Goal: Task Accomplishment & Management: Manage account settings

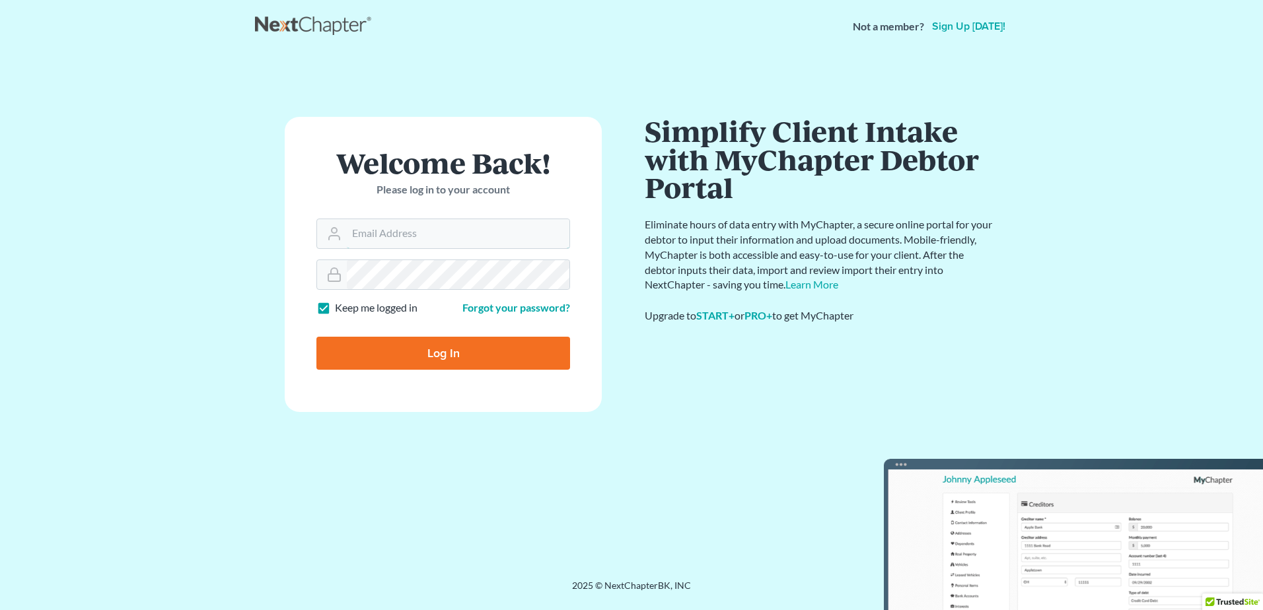
type input "[EMAIL_ADDRESS][DOMAIN_NAME]"
click at [437, 351] on input "Log In" at bounding box center [443, 353] width 254 height 33
type input "Thinking..."
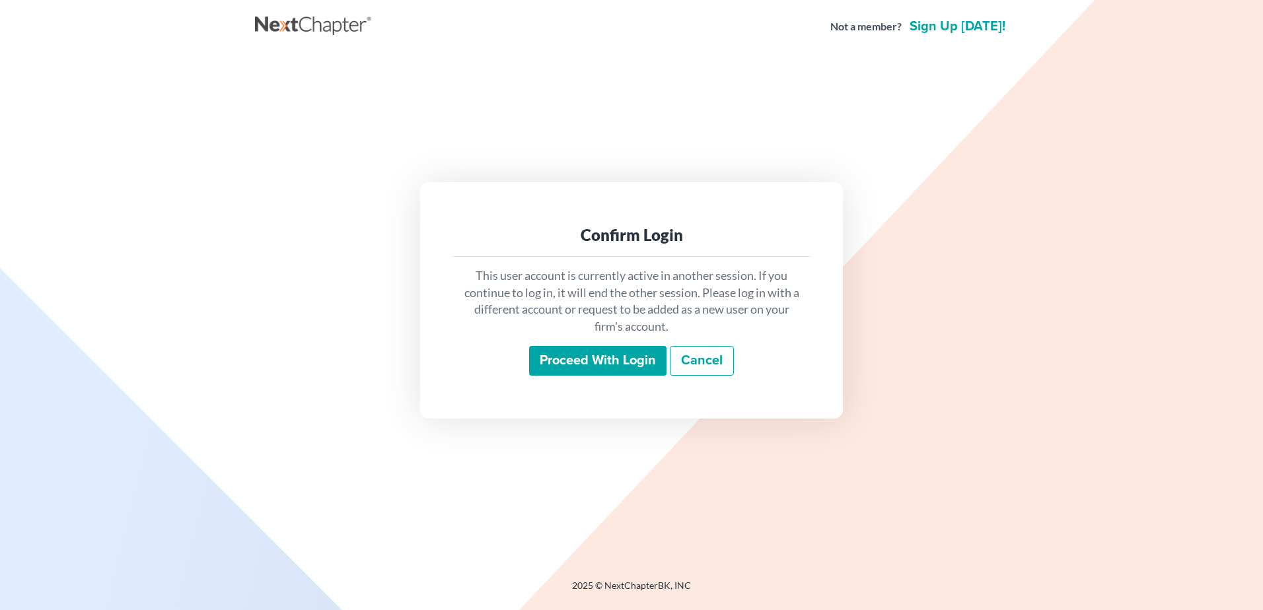
click at [591, 361] on input "Proceed with login" at bounding box center [597, 361] width 137 height 30
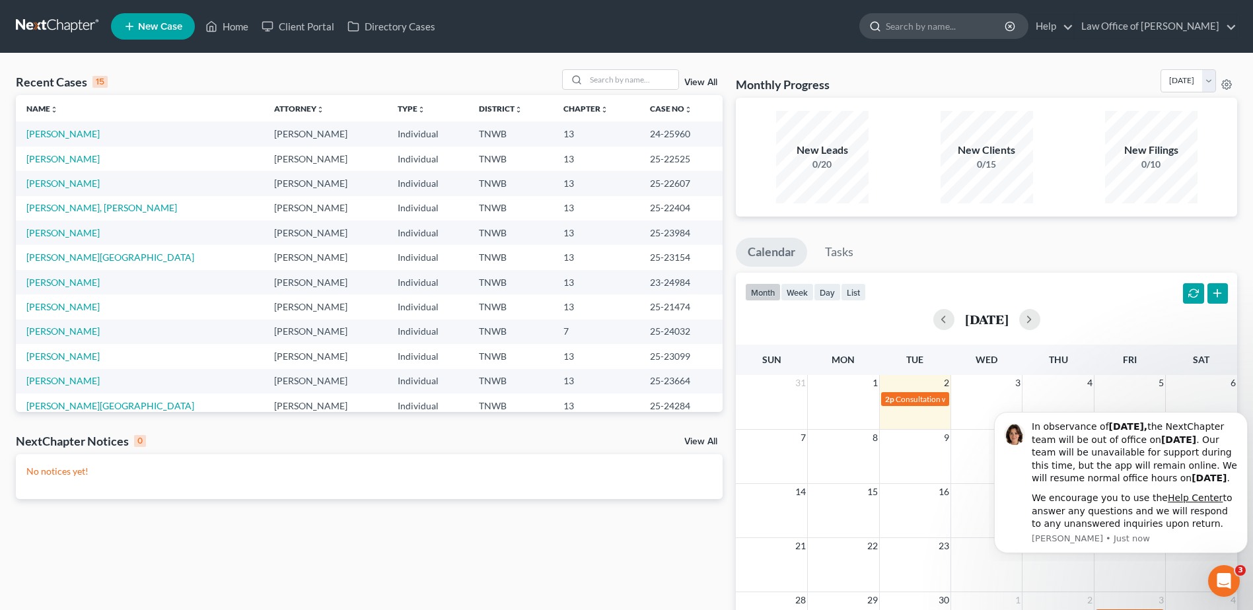
click at [933, 28] on input "search" at bounding box center [946, 26] width 121 height 24
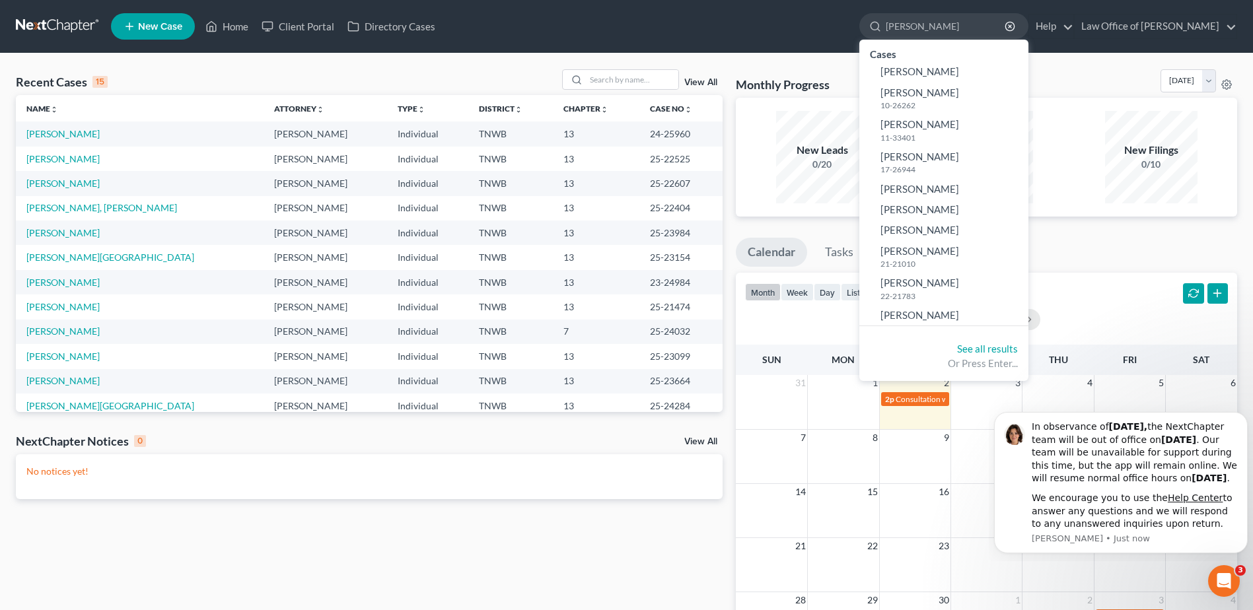
type input "[PERSON_NAME]"
drag, startPoint x: 925, startPoint y: 26, endPoint x: 830, endPoint y: 34, distance: 94.8
click at [830, 34] on ul "New Case Home Client Portal Directory Cases [PERSON_NAME] - No Result - [PERSON…" at bounding box center [674, 26] width 1126 height 34
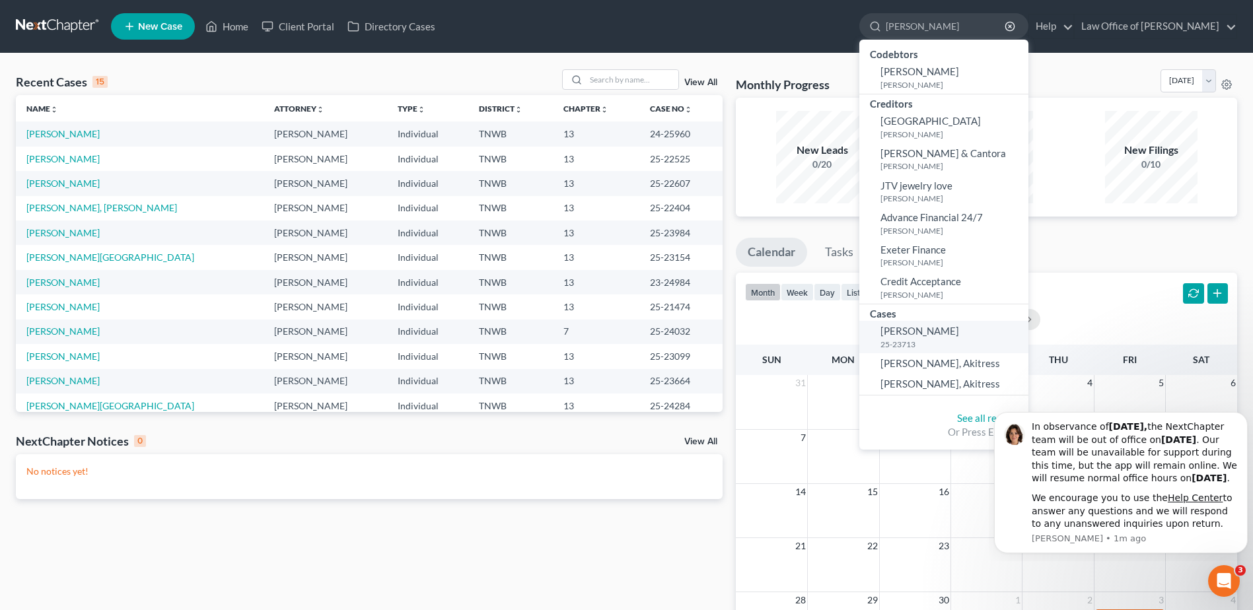
type input "[PERSON_NAME]"
click at [944, 339] on small "25-23713" at bounding box center [952, 344] width 145 height 11
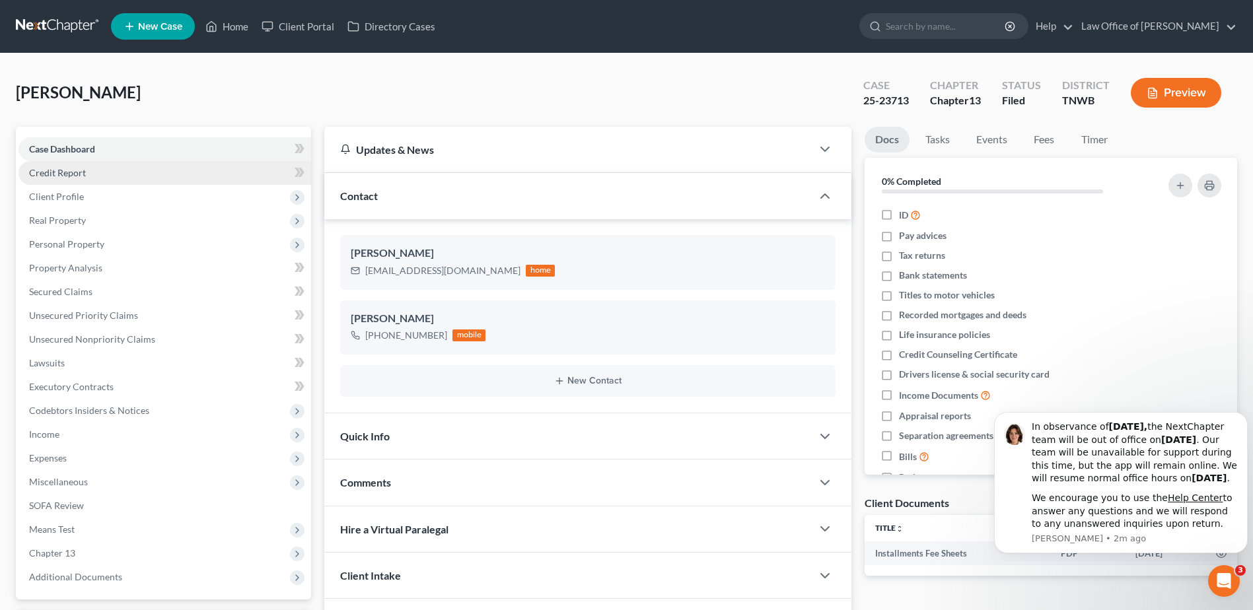
click at [80, 176] on span "Credit Report" at bounding box center [57, 172] width 57 height 11
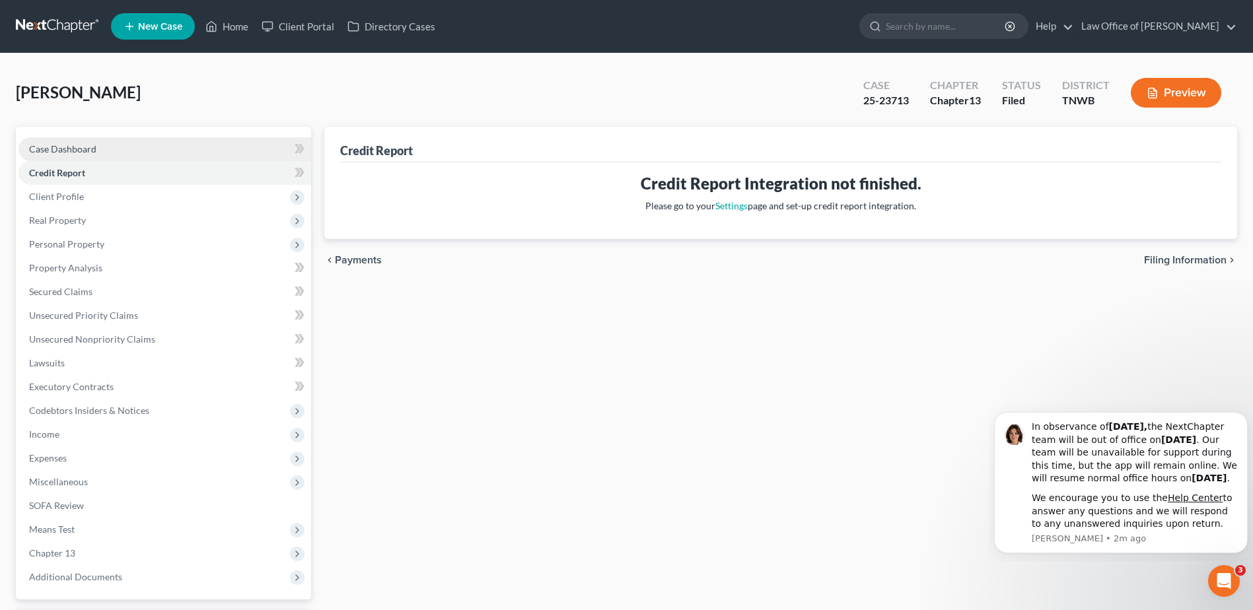
click at [118, 155] on link "Case Dashboard" at bounding box center [164, 149] width 293 height 24
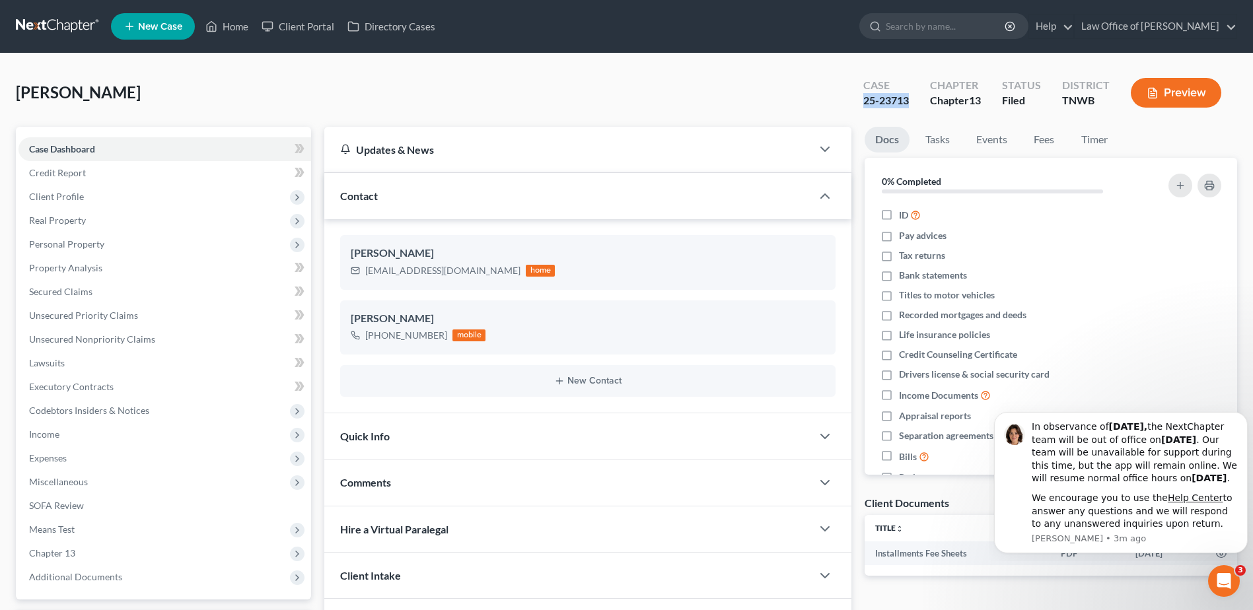
drag, startPoint x: 913, startPoint y: 100, endPoint x: 861, endPoint y: 104, distance: 52.4
click at [858, 104] on div "Case 25-23713" at bounding box center [886, 94] width 67 height 39
copy div "25-23713"
click at [577, 104] on div "[PERSON_NAME] Upgraded Case 25-23713 Chapter Chapter 13 Status Filed District […" at bounding box center [626, 97] width 1221 height 57
click at [174, 220] on span "Real Property" at bounding box center [164, 221] width 293 height 24
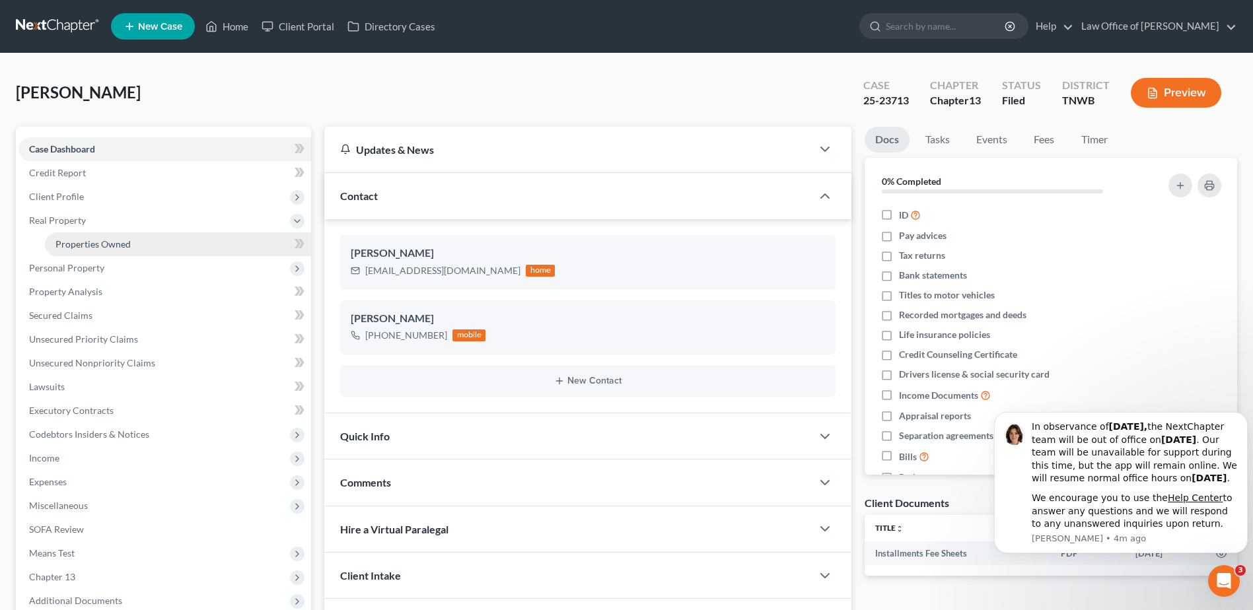
click at [148, 244] on link "Properties Owned" at bounding box center [178, 244] width 266 height 24
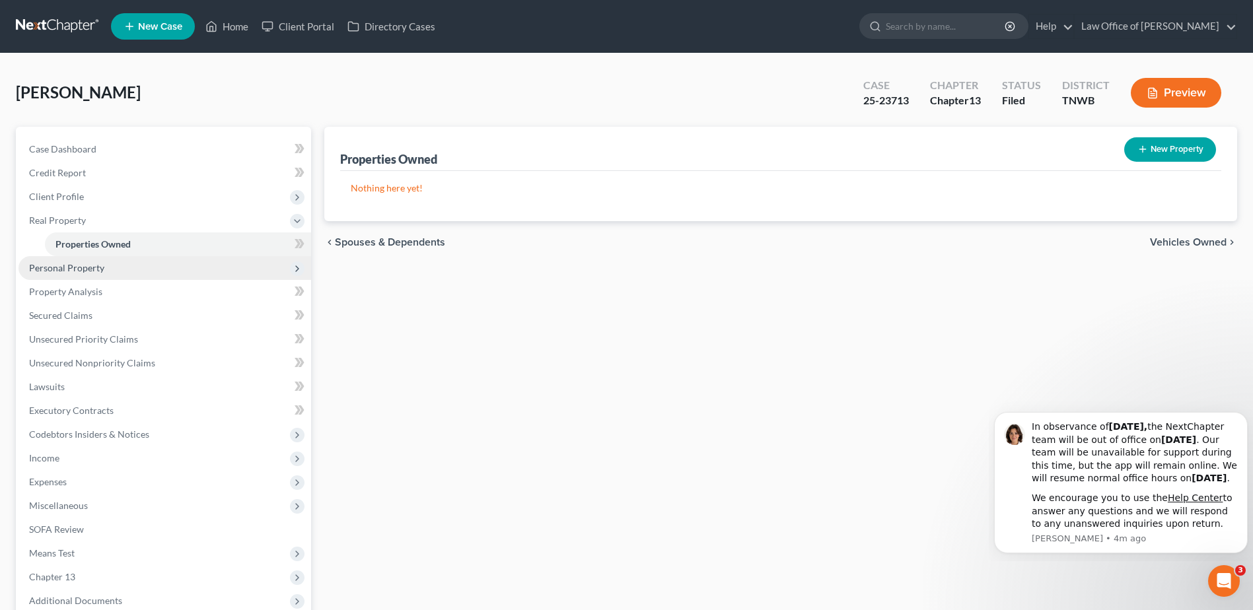
click at [92, 267] on span "Personal Property" at bounding box center [66, 267] width 75 height 11
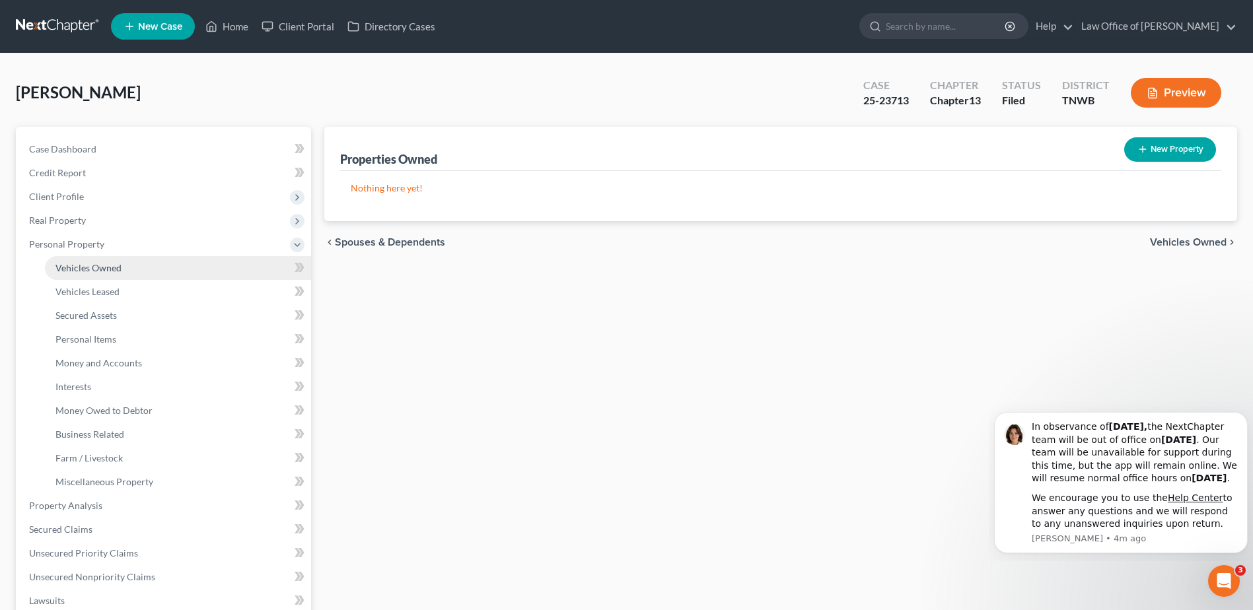
click at [193, 260] on link "Vehicles Owned" at bounding box center [178, 268] width 266 height 24
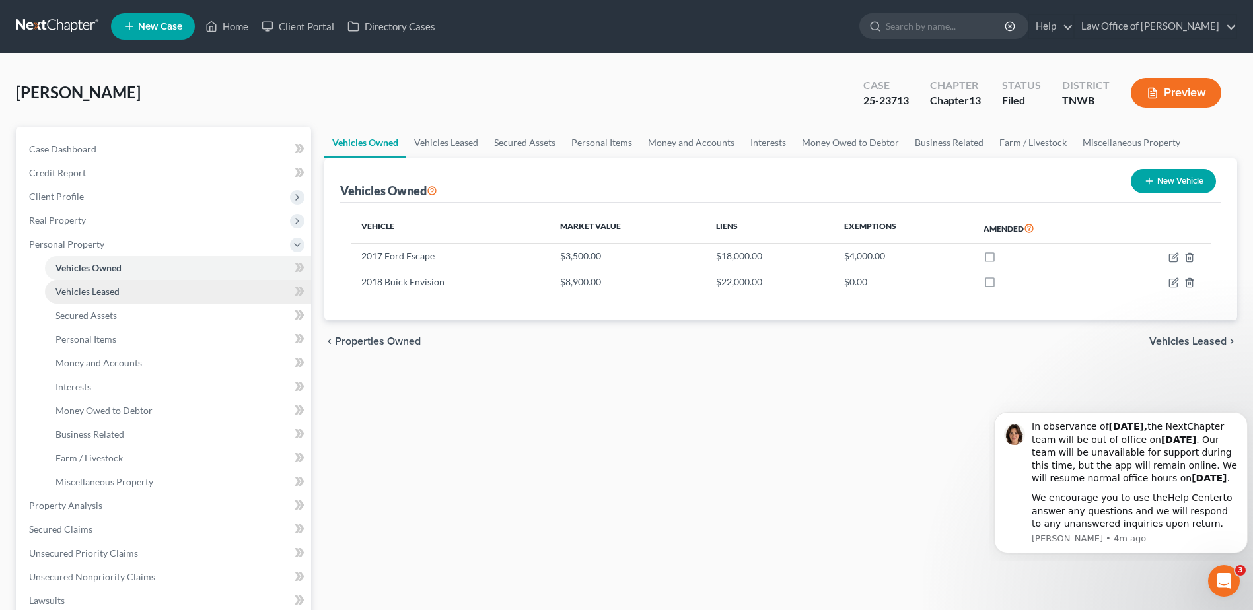
click at [82, 297] on span "Vehicles Leased" at bounding box center [87, 291] width 64 height 11
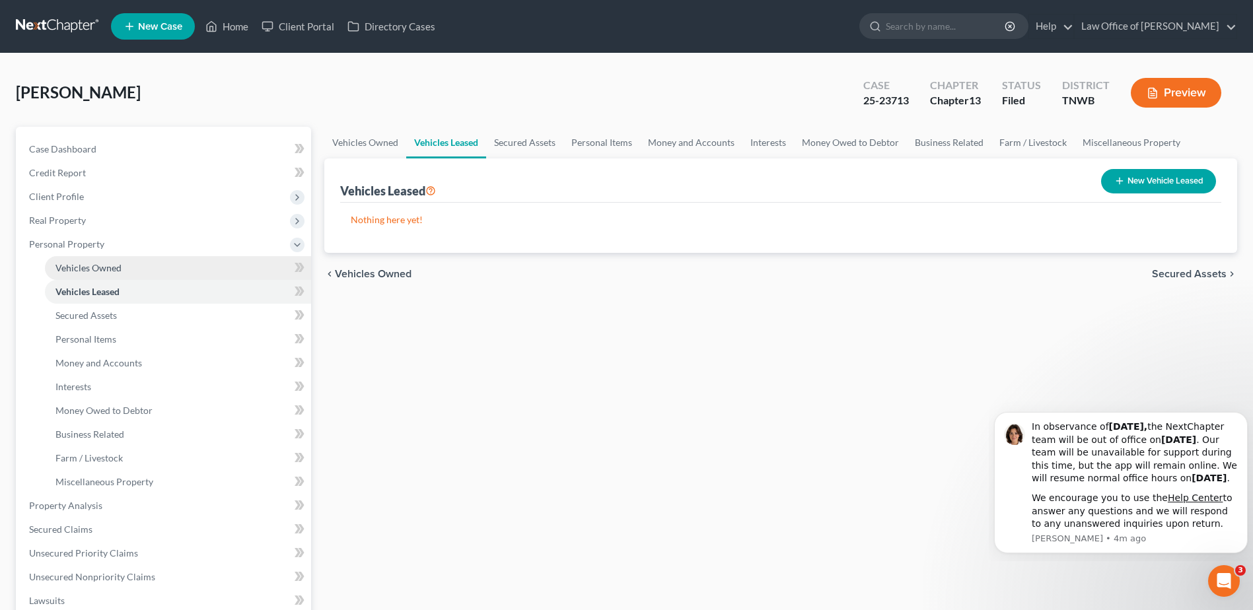
click at [110, 269] on span "Vehicles Owned" at bounding box center [88, 267] width 66 height 11
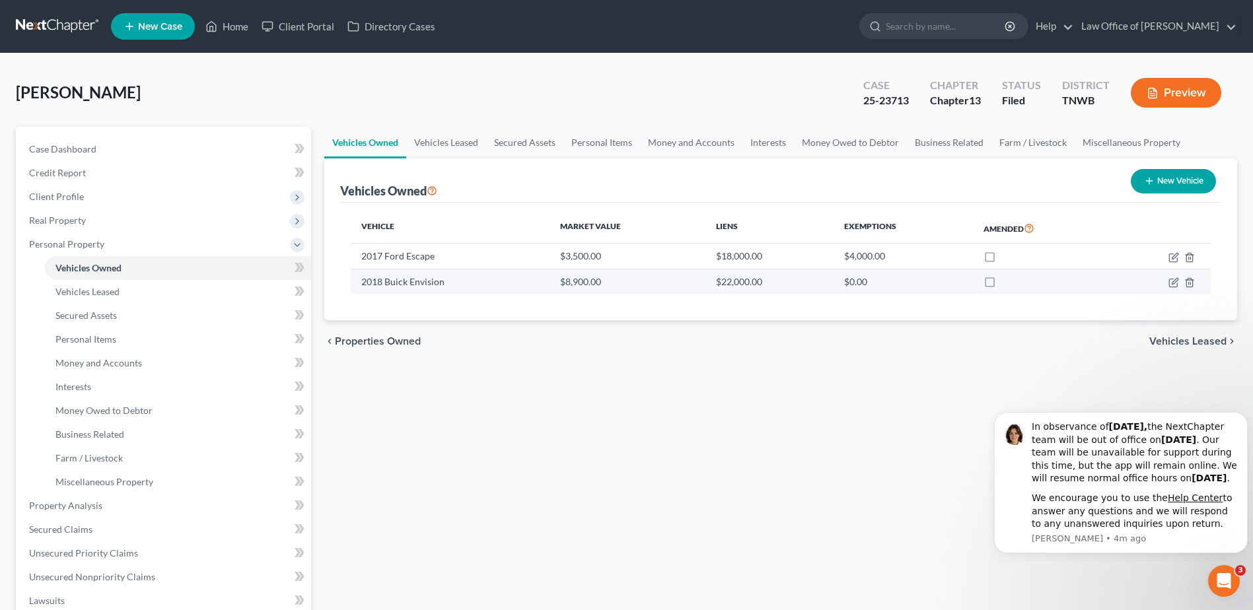
click at [740, 277] on td "$22,000.00" at bounding box center [769, 281] width 128 height 25
click at [548, 142] on link "Secured Assets" at bounding box center [524, 143] width 77 height 32
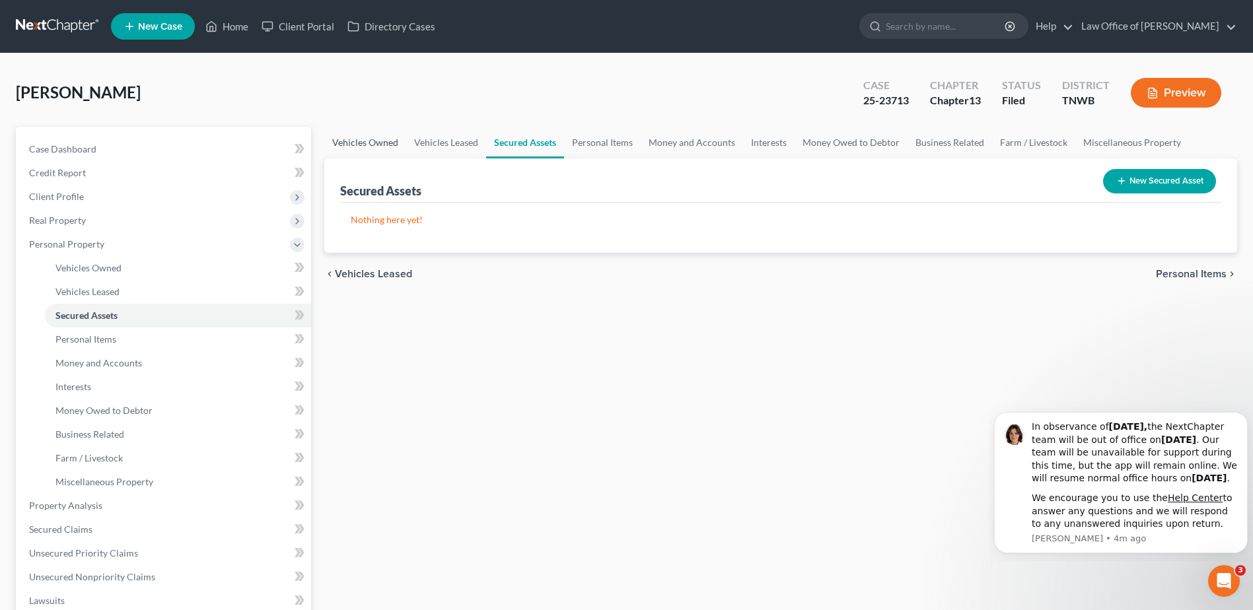
click at [371, 145] on link "Vehicles Owned" at bounding box center [365, 143] width 82 height 32
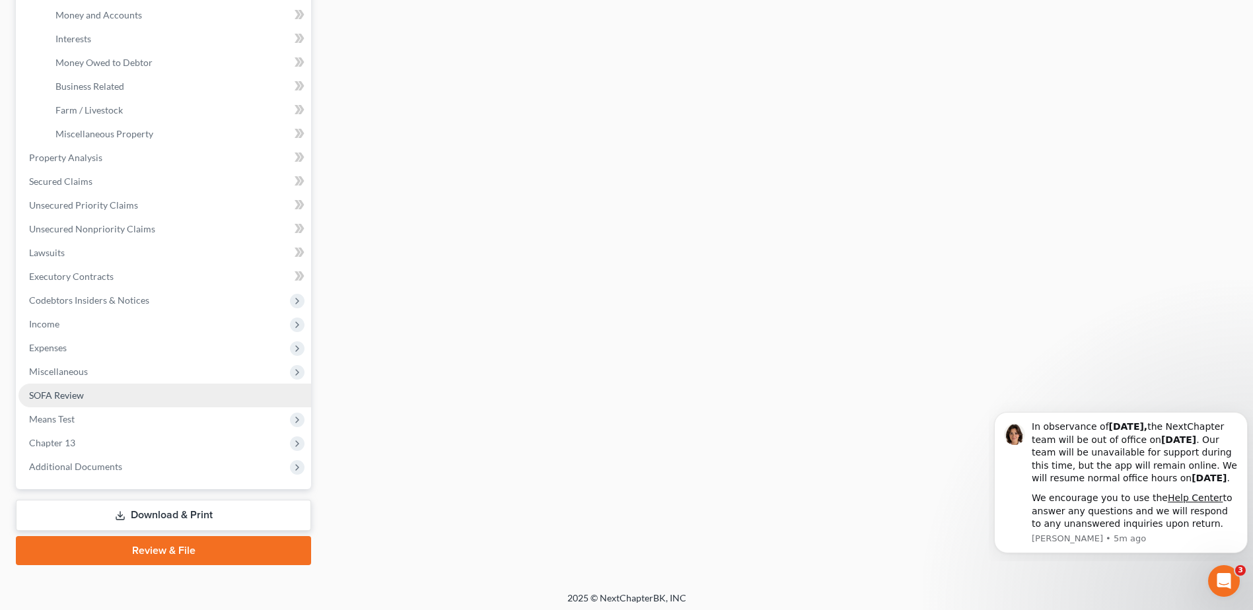
scroll to position [353, 0]
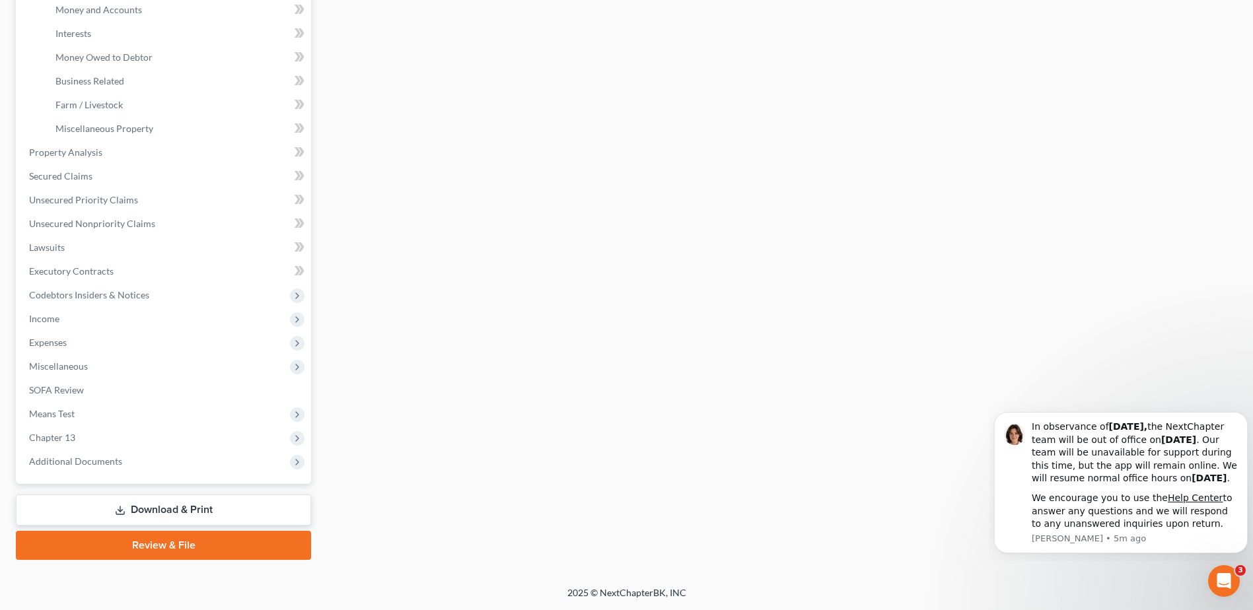
click at [194, 547] on link "Review & File" at bounding box center [163, 545] width 295 height 29
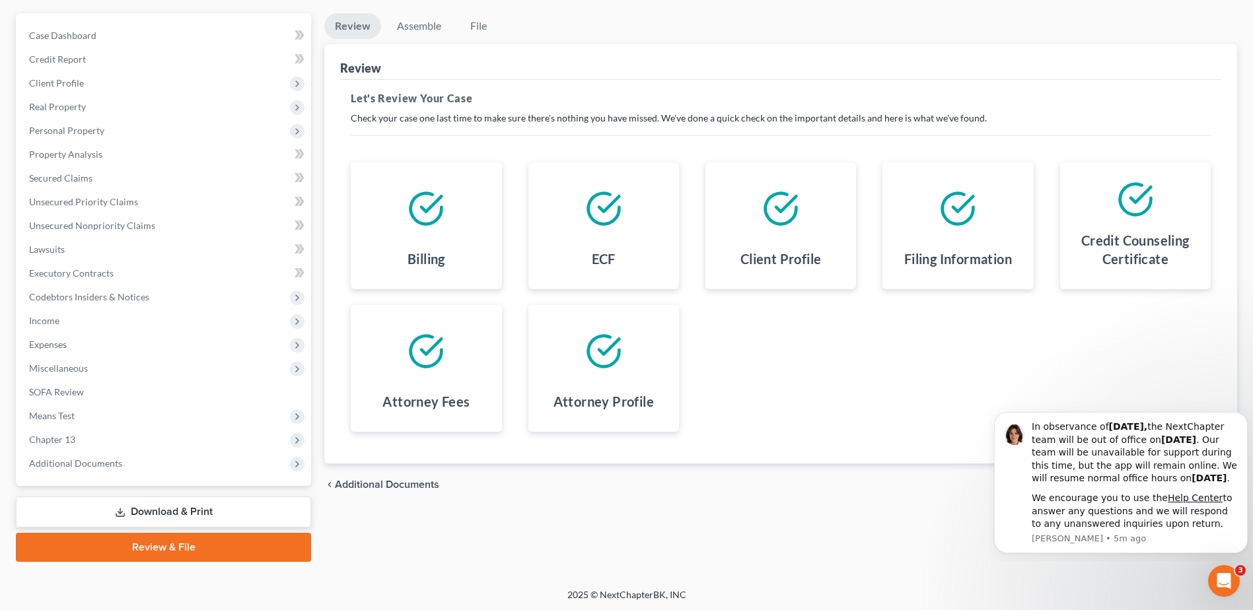
scroll to position [116, 0]
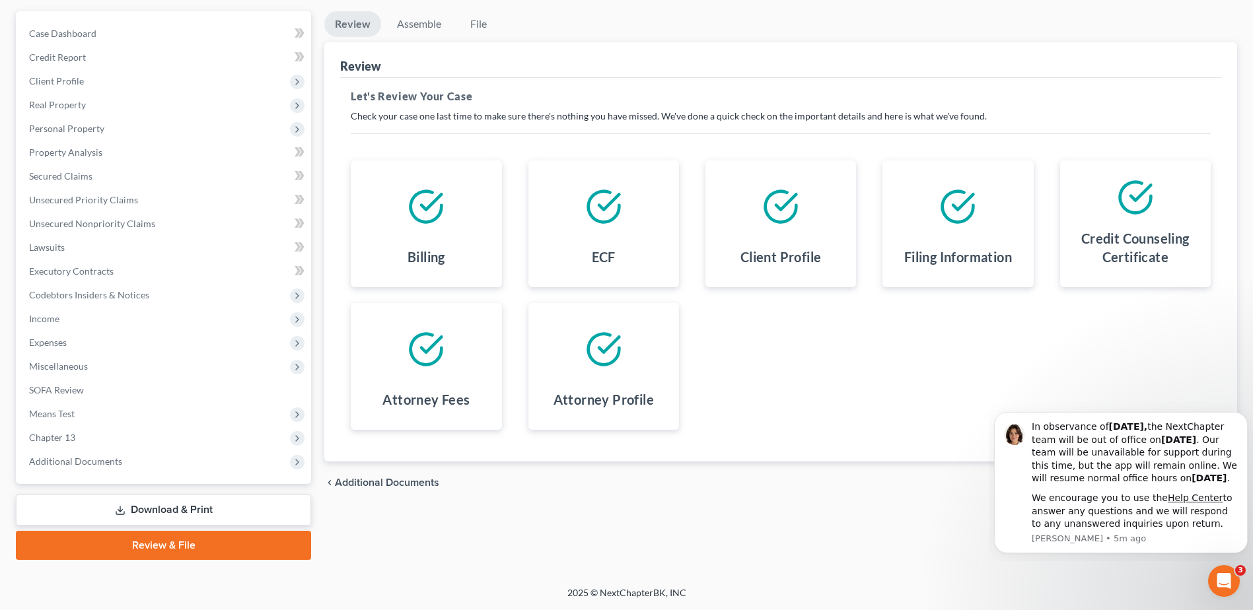
click at [164, 512] on link "Download & Print" at bounding box center [163, 510] width 295 height 31
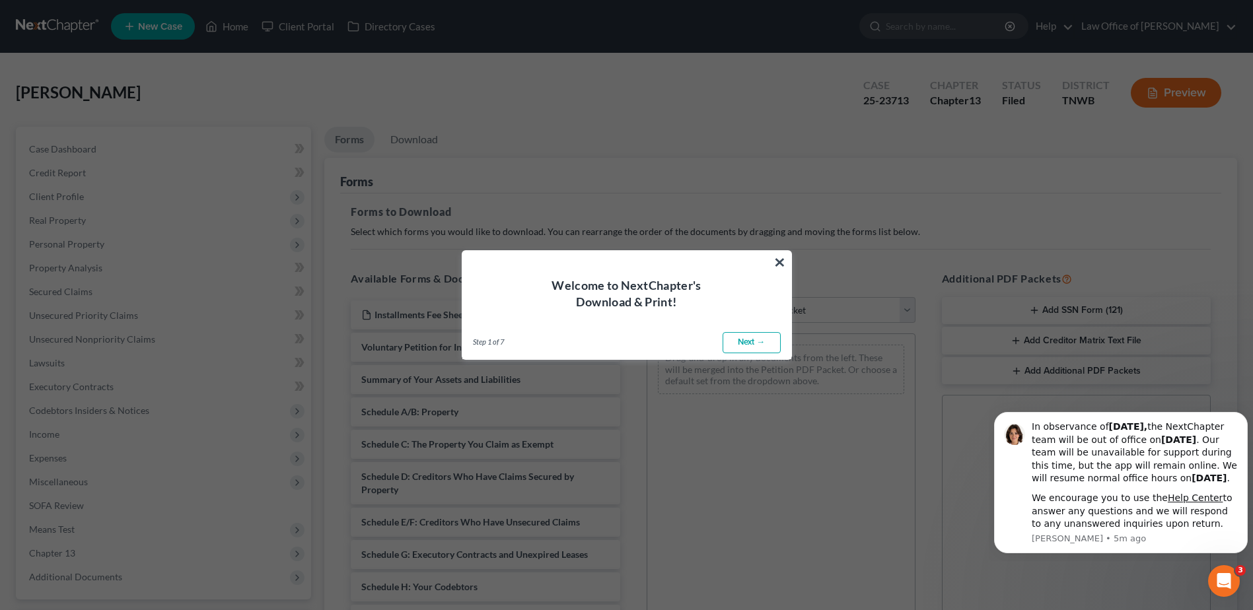
click at [738, 343] on link "Next →" at bounding box center [751, 342] width 58 height 21
select select "0"
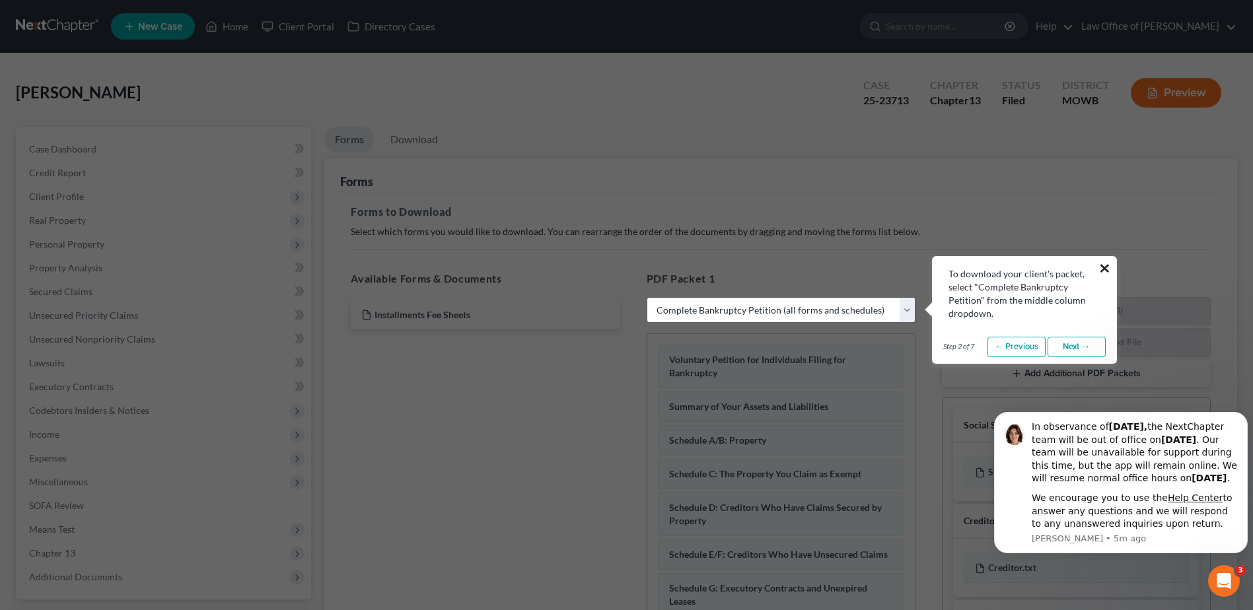
click at [1105, 266] on button "×" at bounding box center [1104, 268] width 13 height 21
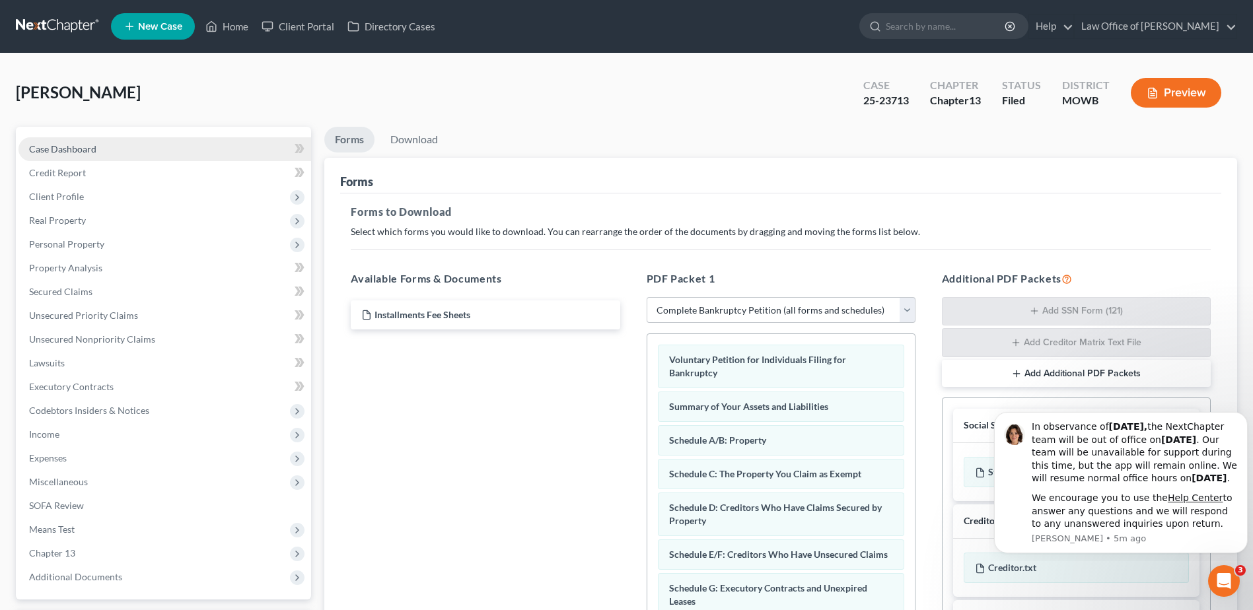
drag, startPoint x: 64, startPoint y: 156, endPoint x: 137, endPoint y: 178, distance: 76.5
click at [64, 155] on link "Case Dashboard" at bounding box center [164, 149] width 293 height 24
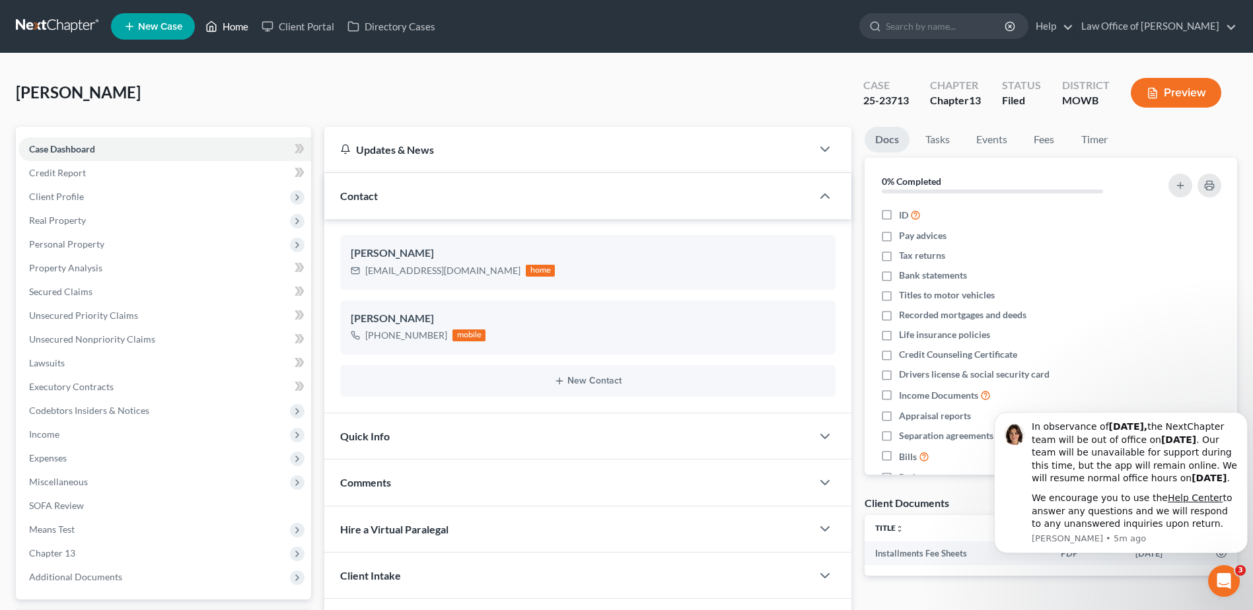
drag, startPoint x: 229, startPoint y: 34, endPoint x: 248, endPoint y: 50, distance: 24.4
click at [229, 34] on link "Home" at bounding box center [227, 27] width 56 height 24
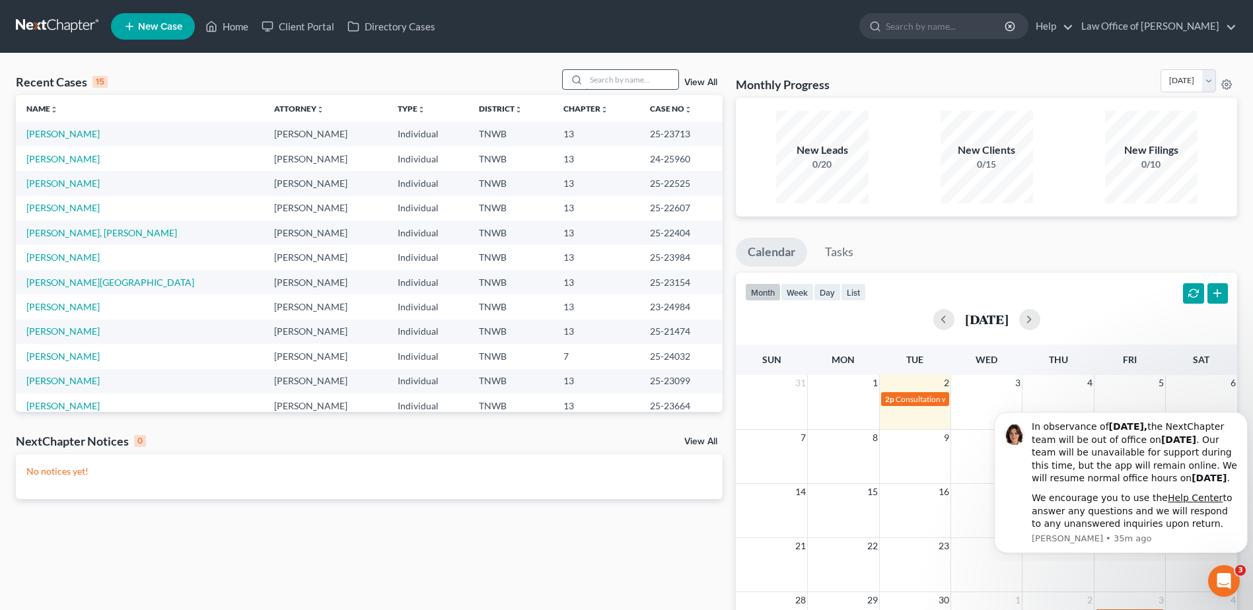
click at [630, 79] on input "search" at bounding box center [632, 79] width 92 height 19
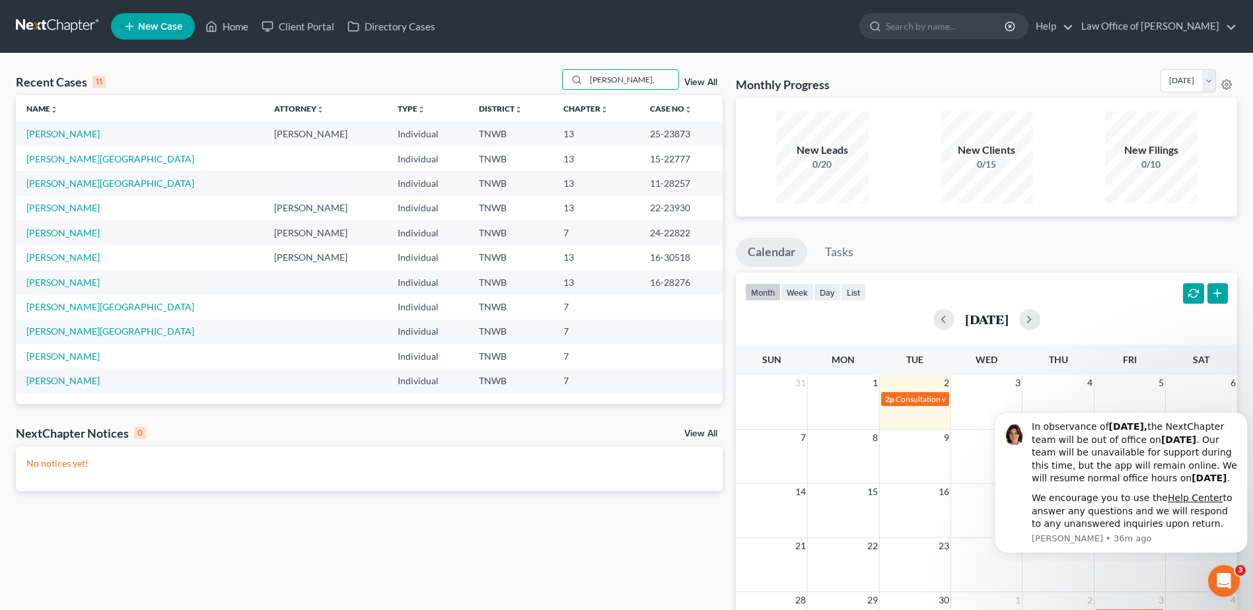
type input "[PERSON_NAME],"
click at [683, 160] on td "15-22777" at bounding box center [680, 159] width 83 height 24
click at [639, 238] on td "24-22822" at bounding box center [680, 233] width 83 height 24
click at [642, 236] on td "24-22822" at bounding box center [680, 233] width 83 height 24
click at [664, 221] on td "24-22822" at bounding box center [680, 233] width 83 height 24
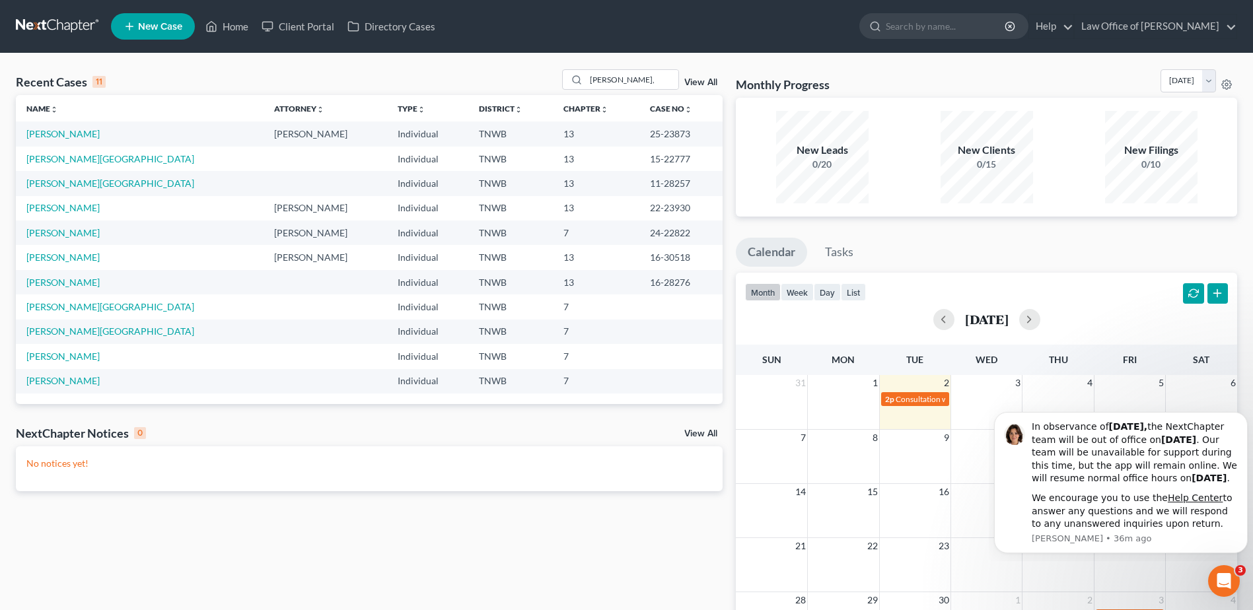
click at [680, 140] on td "25-23873" at bounding box center [680, 134] width 83 height 24
